Goal: Navigation & Orientation: Find specific page/section

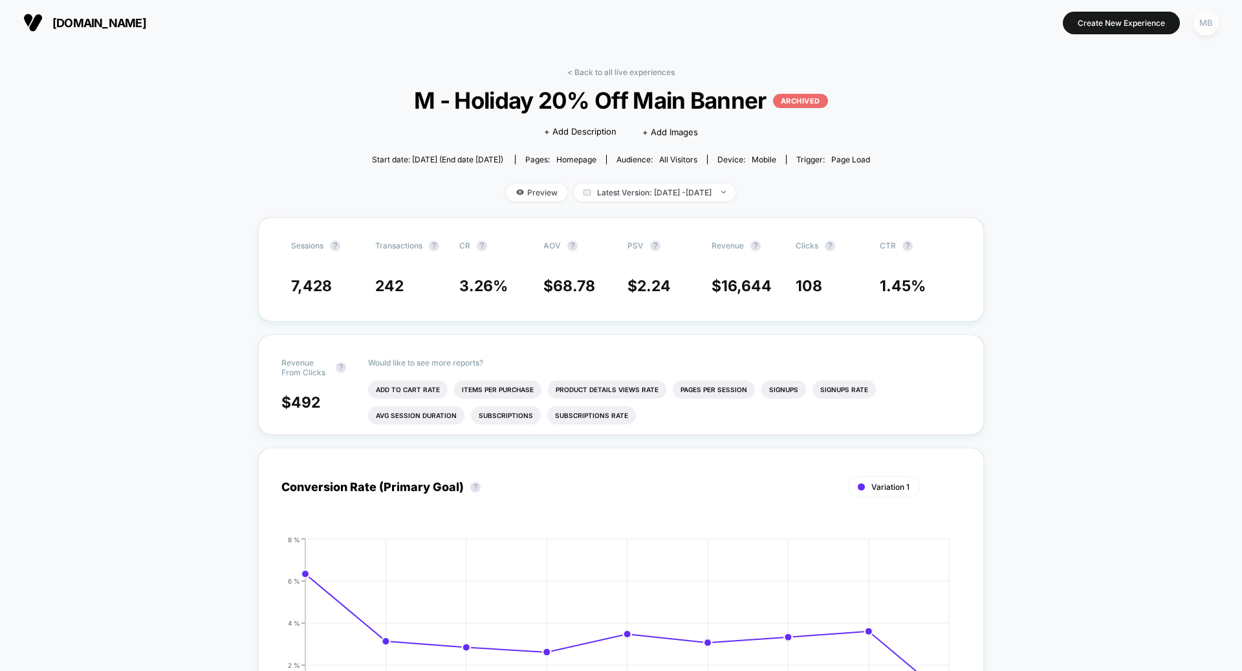
click at [1198, 21] on div "MB" at bounding box center [1205, 22] width 25 height 25
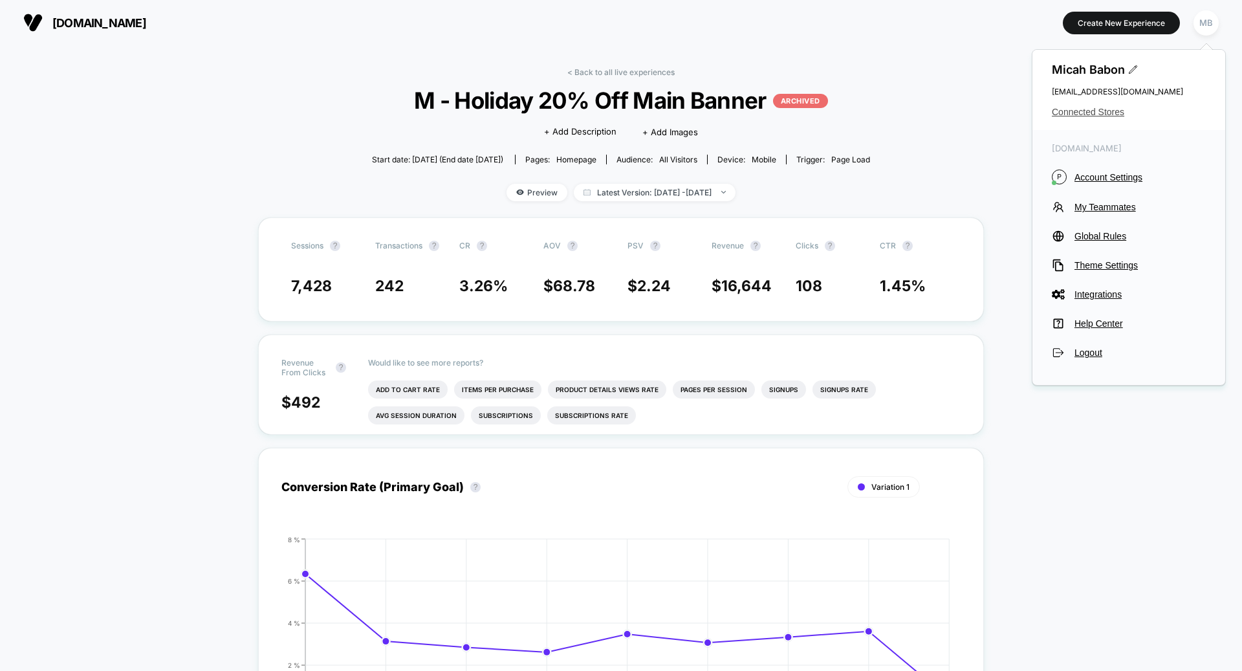
click at [1067, 107] on span "Connected Stores" at bounding box center [1129, 112] width 154 height 10
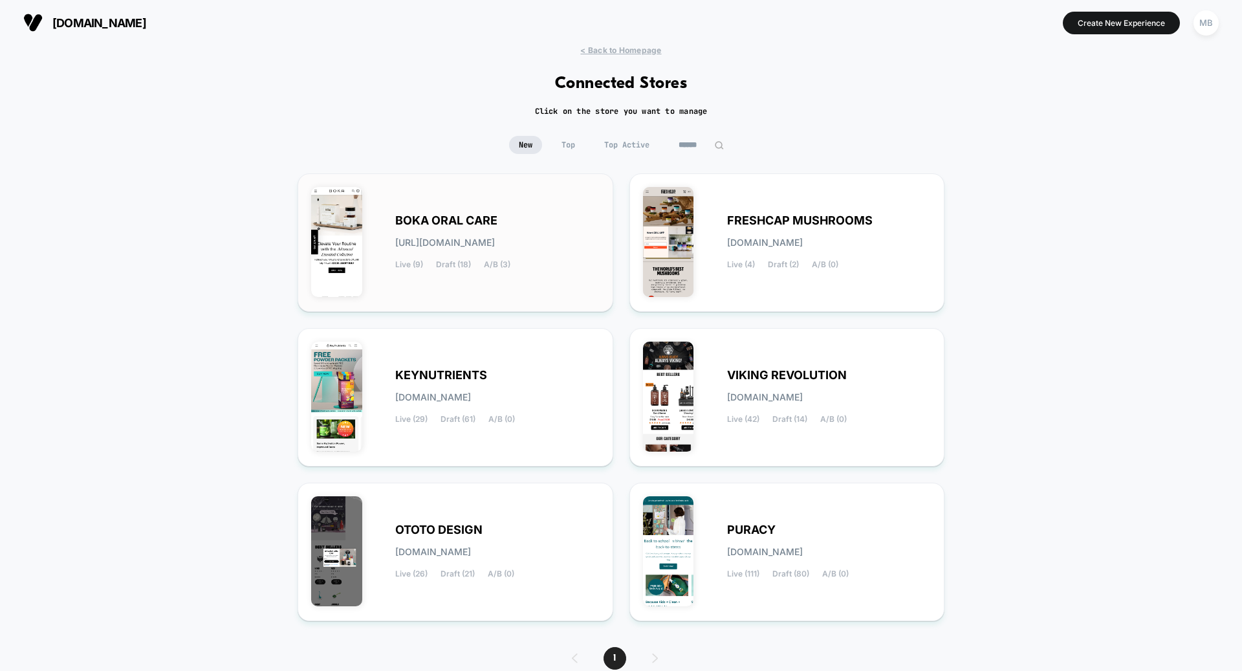
click at [511, 221] on div "BOKA ORAL CARE [URL][DOMAIN_NAME] Live (9) Draft (18) A/B (3)" at bounding box center [497, 242] width 204 height 53
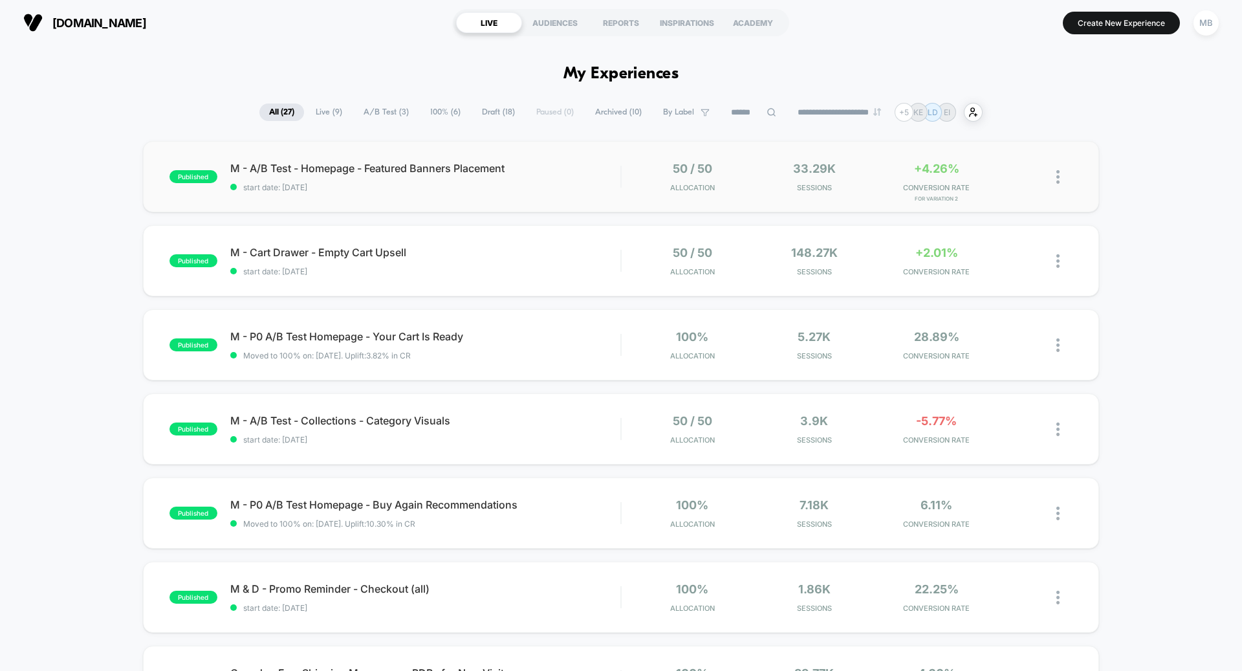
click at [552, 197] on div "published M - A/B Test - Homepage - Featured Banners Placement start date: [DAT…" at bounding box center [621, 176] width 956 height 71
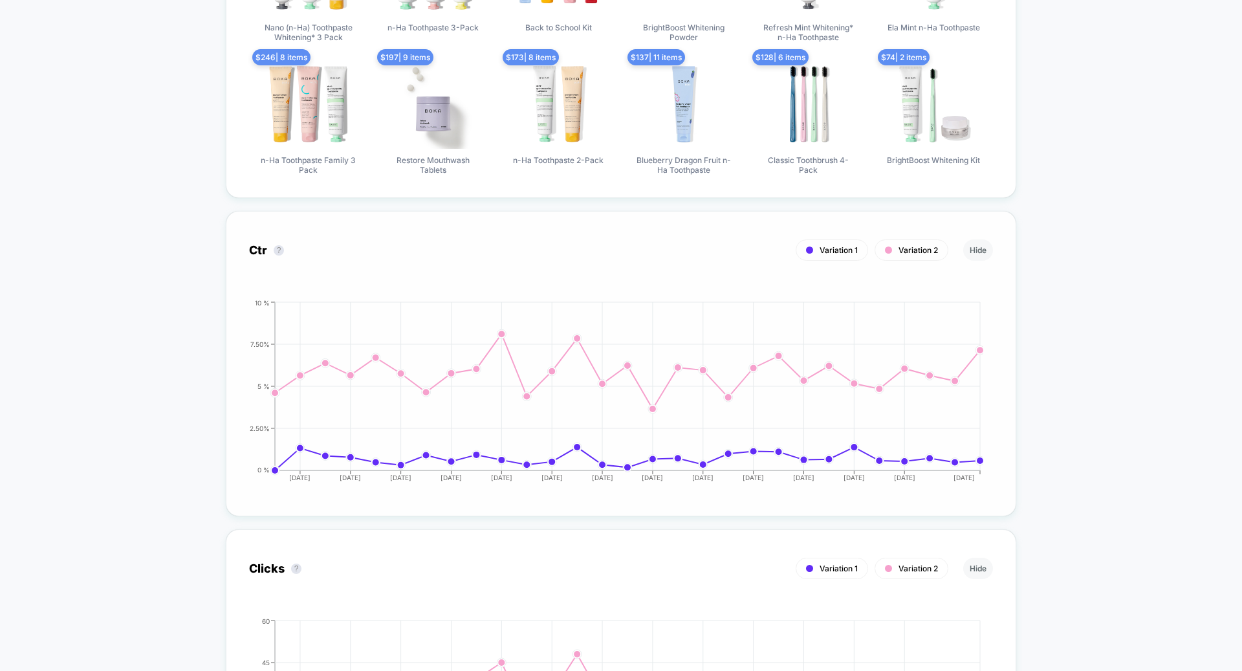
scroll to position [1002, 0]
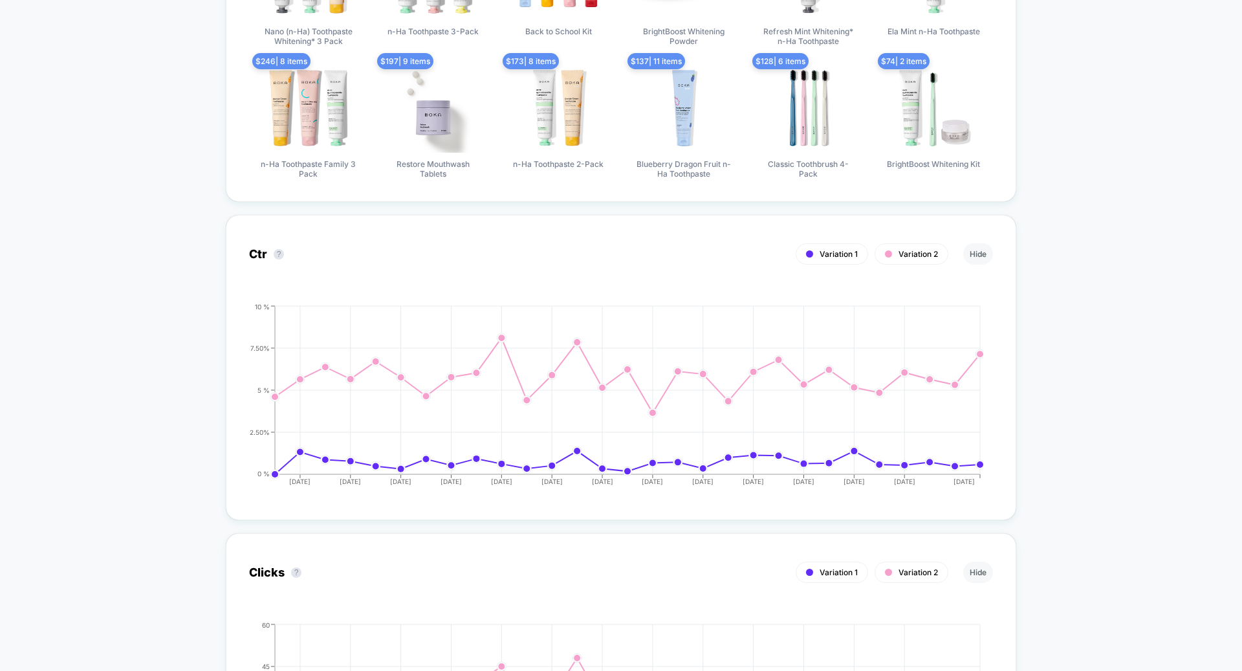
click at [1134, 205] on div "< Back to all live experiences M - A/B Test - Homepage - Featured Banners Place…" at bounding box center [621, 622] width 1242 height 3158
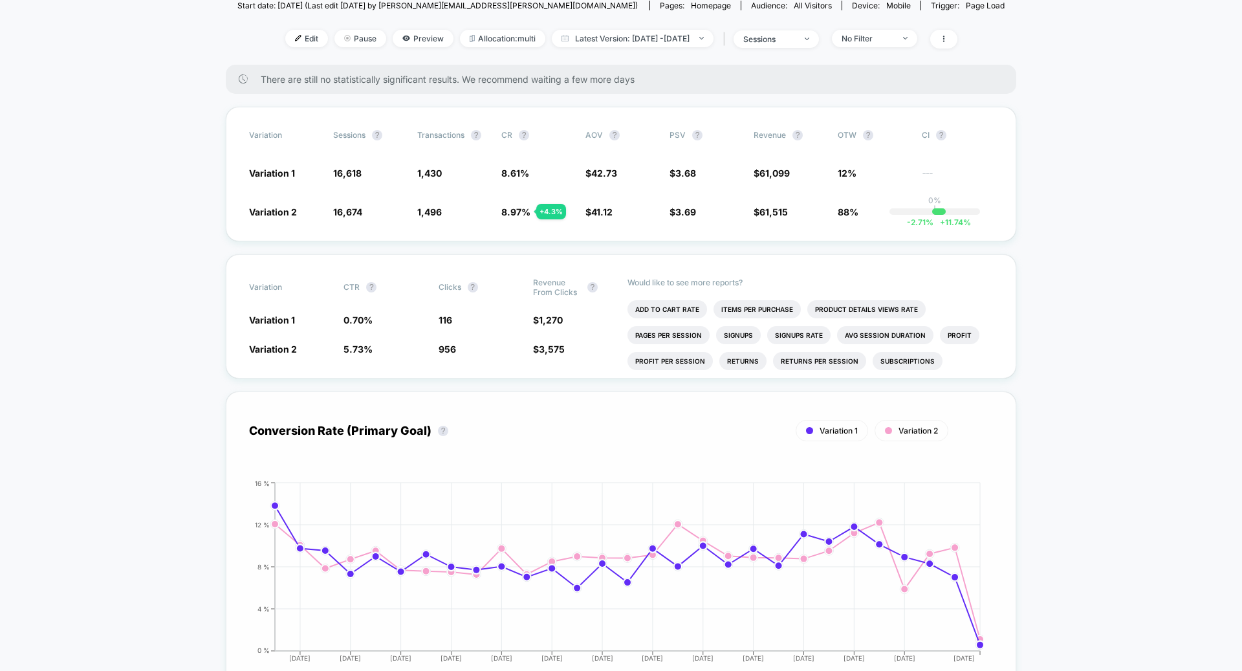
scroll to position [0, 0]
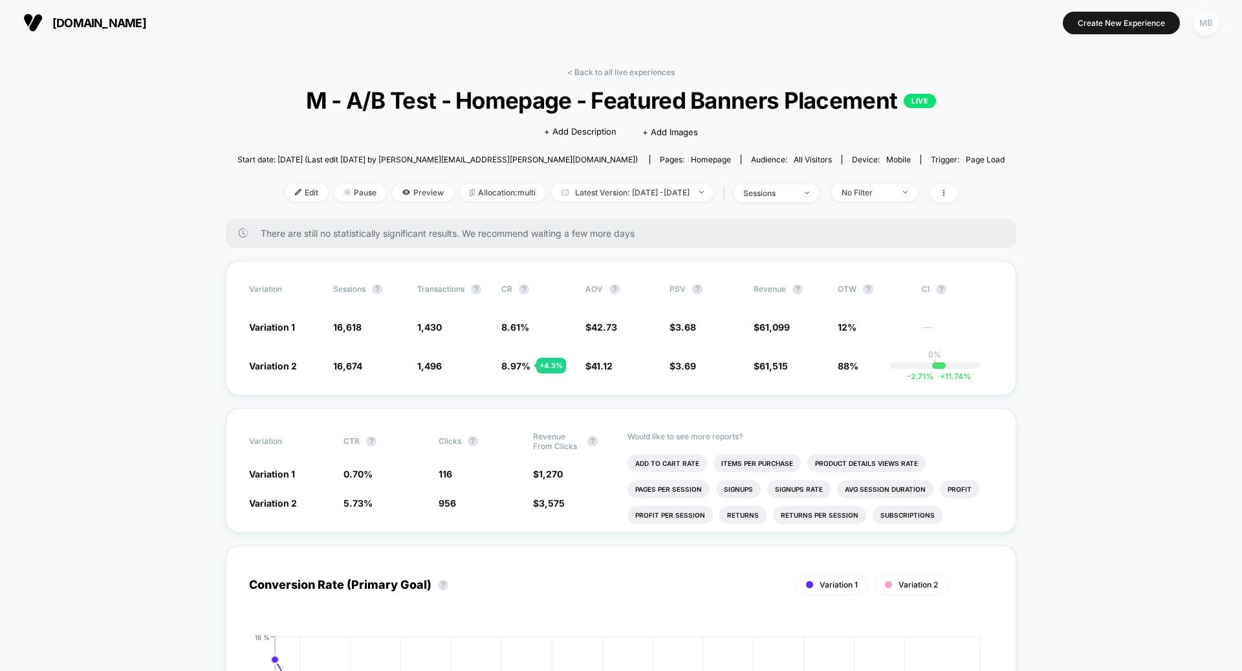
click at [1207, 18] on div "MB" at bounding box center [1205, 22] width 25 height 25
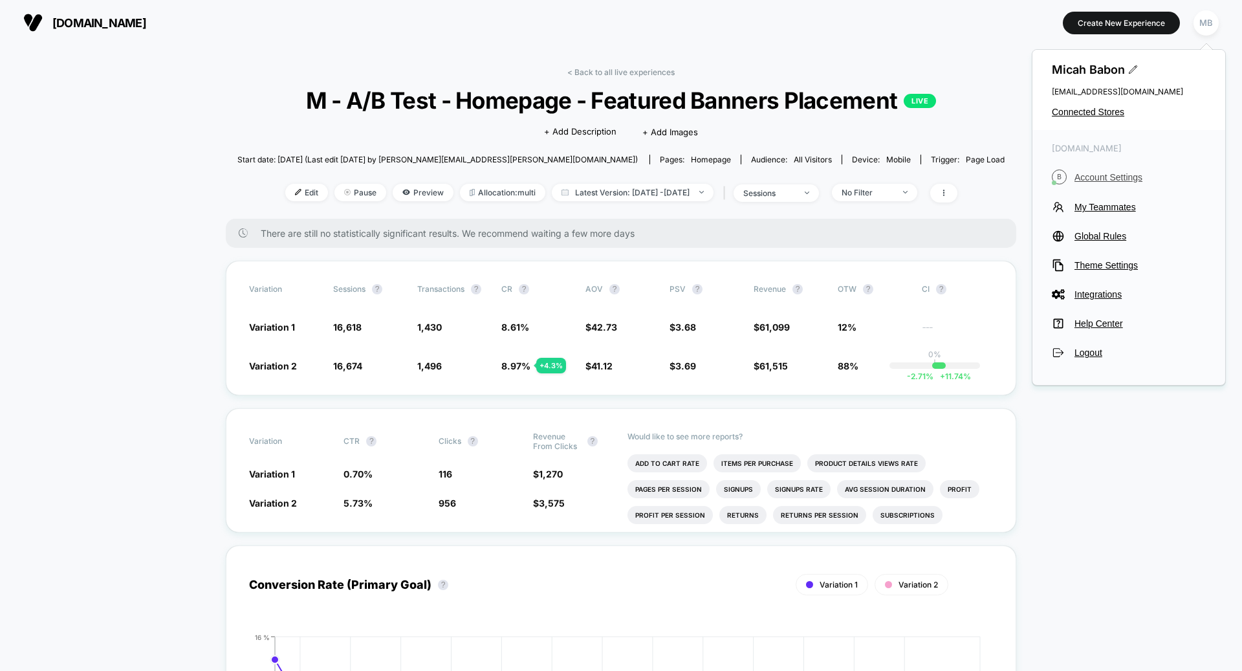
click at [1080, 175] on span "Account Settings" at bounding box center [1139, 177] width 131 height 10
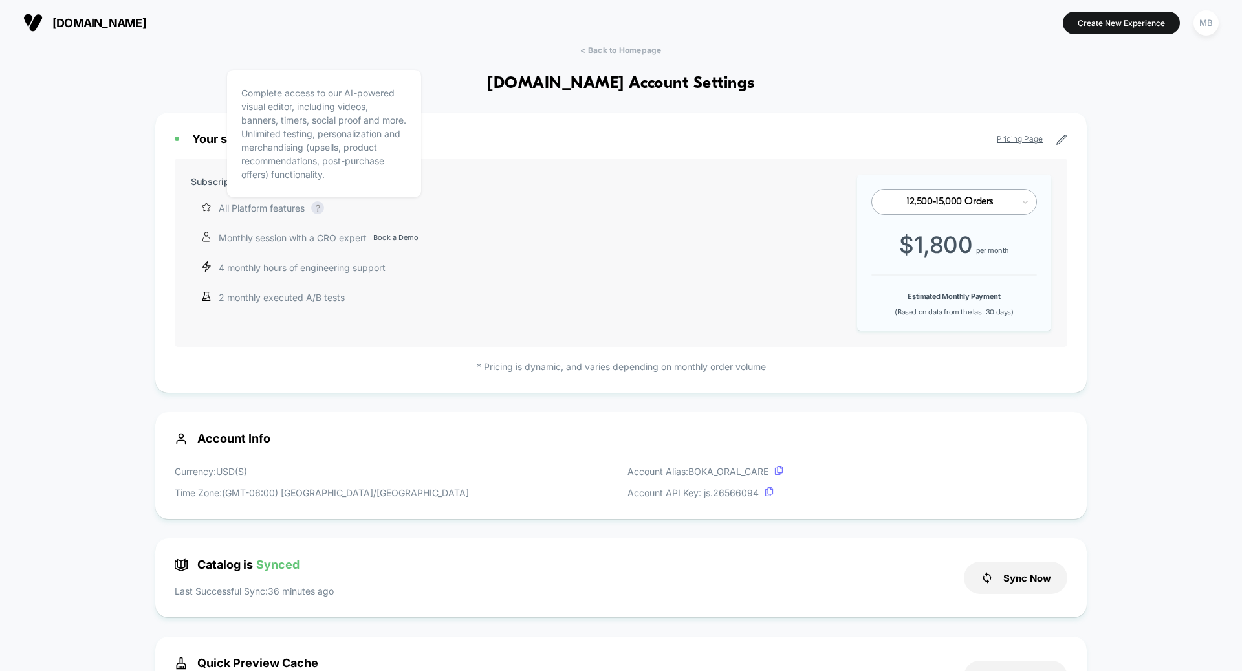
scroll to position [175, 0]
click at [386, 236] on link "Book a Demo" at bounding box center [395, 237] width 45 height 11
